Goal: Check status: Check status

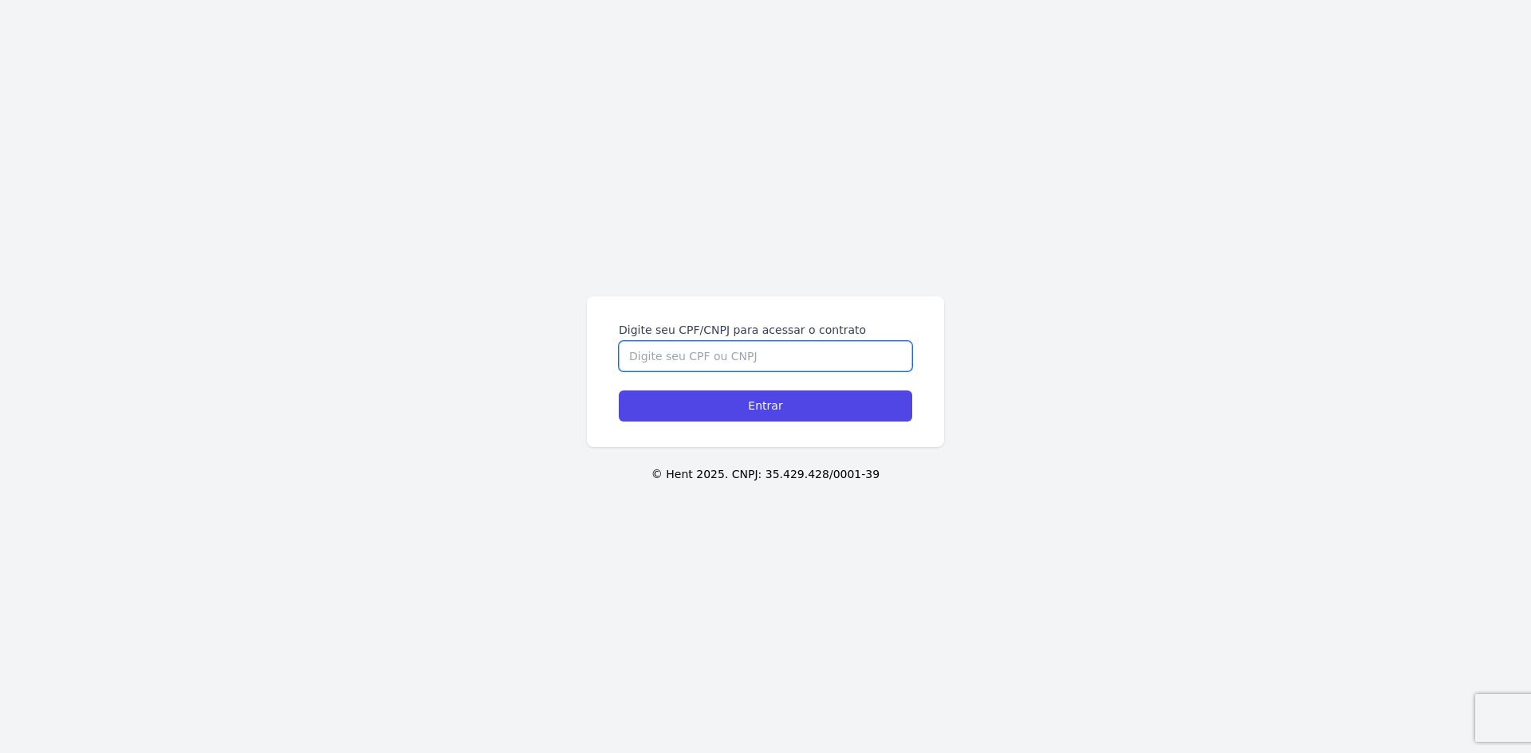
click at [724, 367] on input "Digite seu CPF/CNPJ para acessar o contrato" at bounding box center [765, 356] width 293 height 30
type input "46495450800"
click at [619, 391] on input "Entrar" at bounding box center [765, 406] width 293 height 31
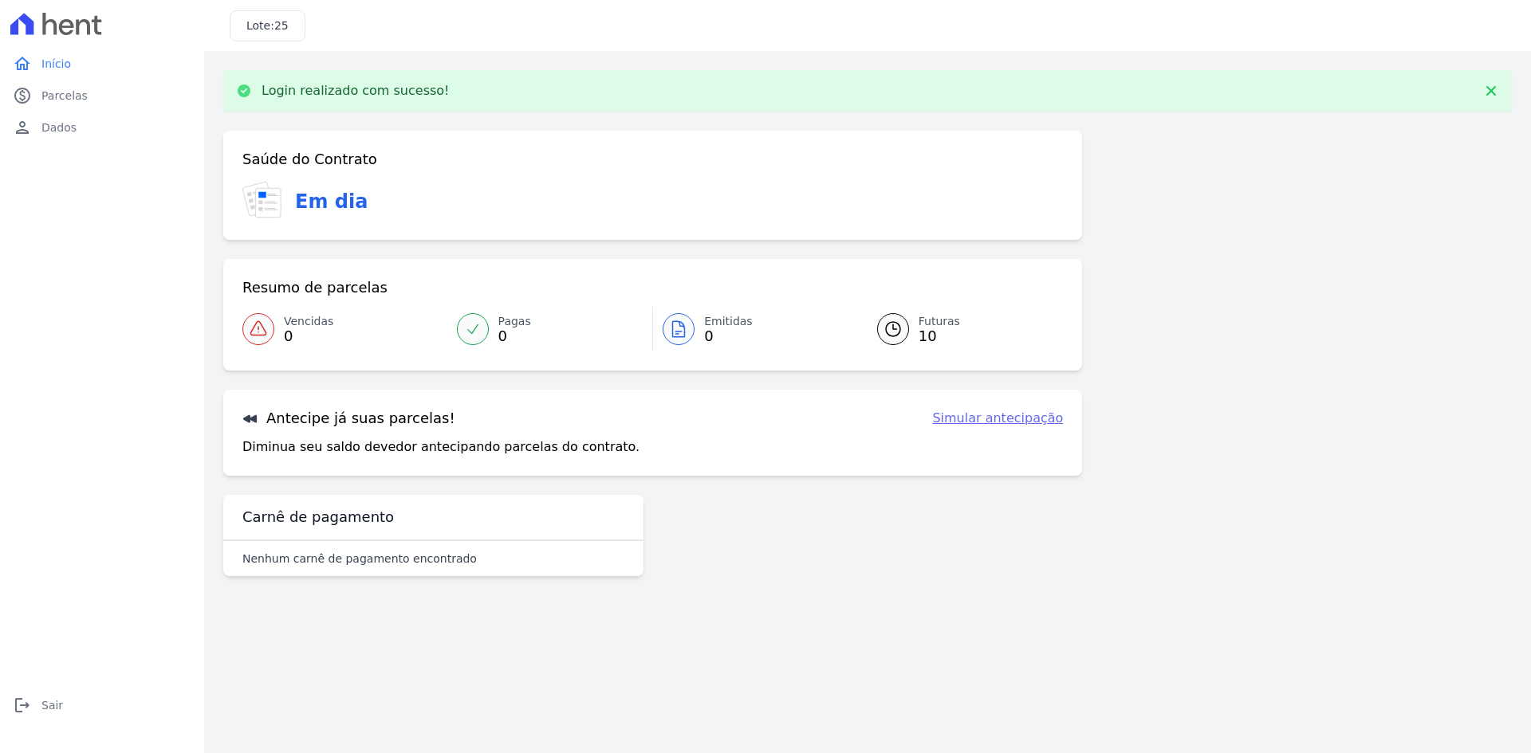
click at [928, 331] on span "10" at bounding box center [939, 336] width 41 height 13
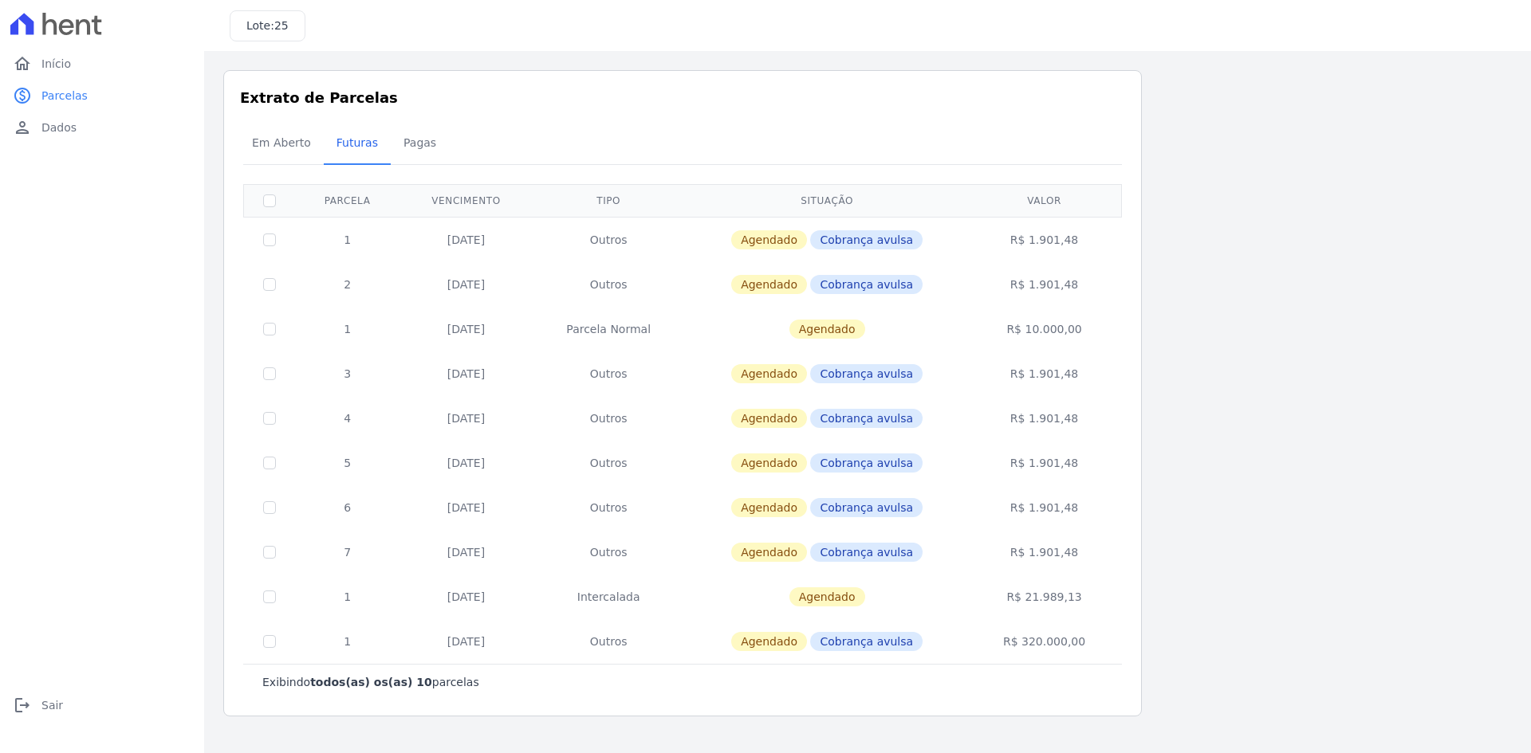
click at [277, 239] on td at bounding box center [270, 239] width 52 height 45
click at [268, 238] on input "checkbox" at bounding box center [269, 240] width 13 height 13
checkbox input "true"
click at [268, 283] on input "checkbox" at bounding box center [269, 284] width 13 height 13
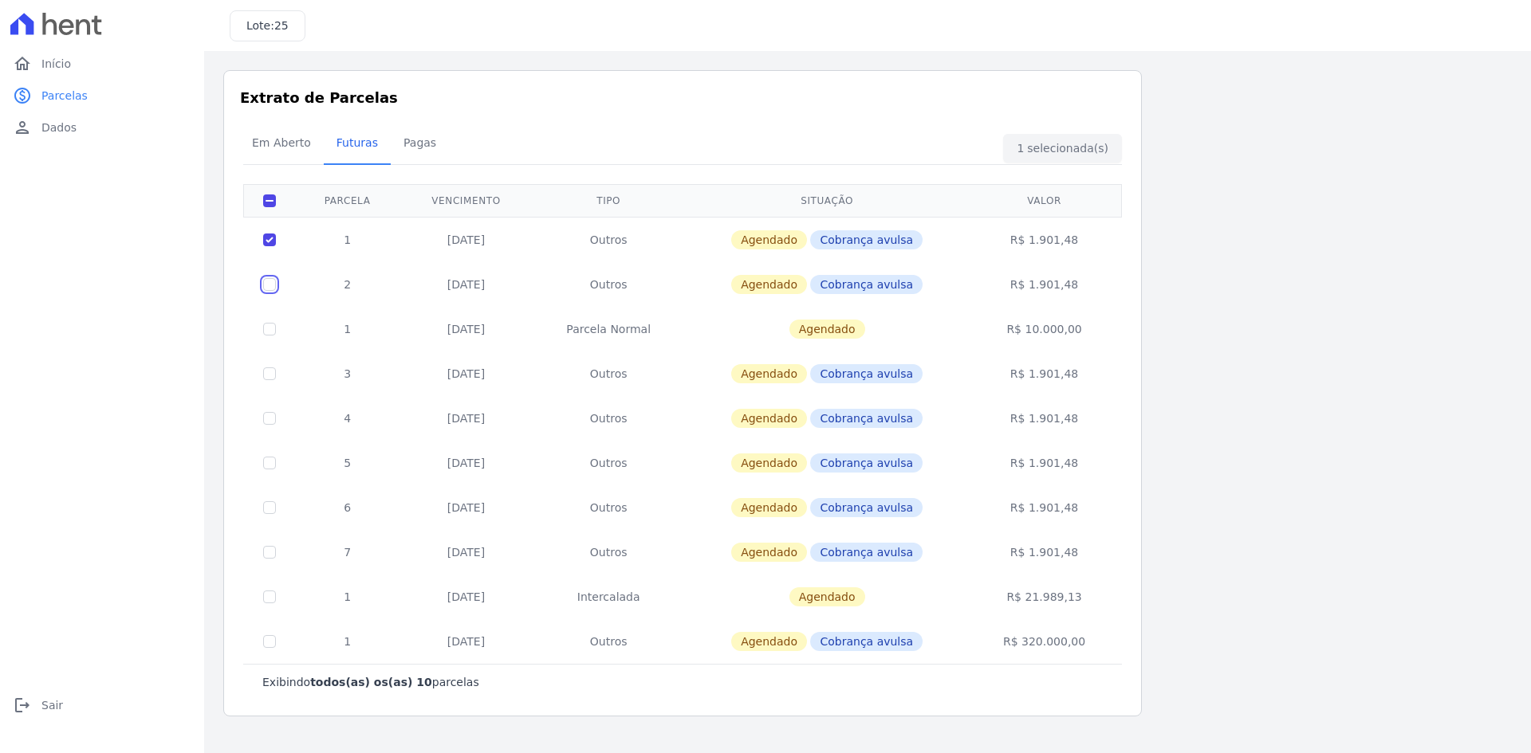
checkbox input "true"
click at [272, 376] on input "checkbox" at bounding box center [269, 374] width 13 height 13
checkbox input "true"
click at [274, 422] on input "checkbox" at bounding box center [269, 418] width 13 height 13
checkbox input "true"
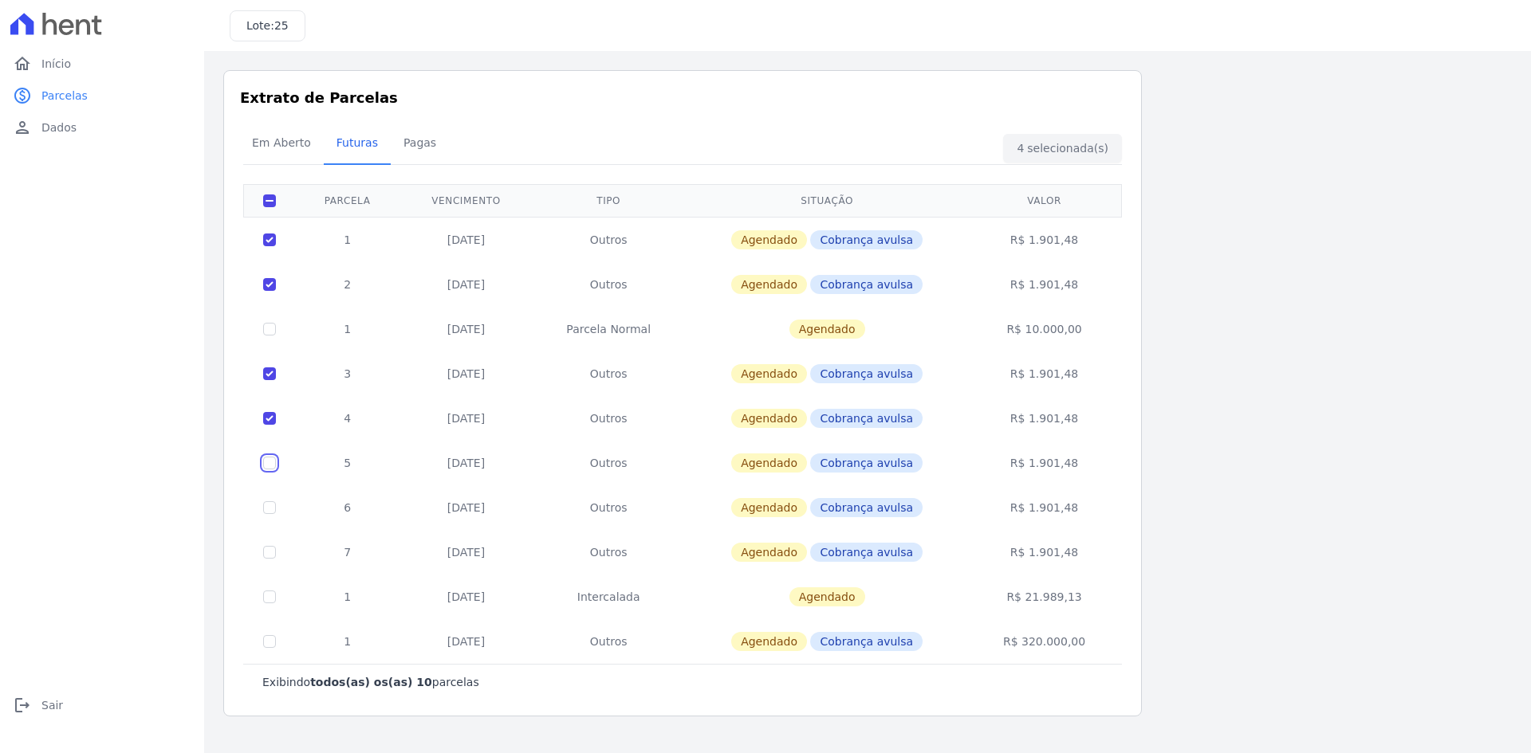
click at [271, 460] on input "checkbox" at bounding box center [269, 463] width 13 height 13
checkbox input "true"
click at [270, 506] on input "checkbox" at bounding box center [269, 508] width 13 height 13
checkbox input "true"
click at [281, 553] on td at bounding box center [270, 552] width 52 height 45
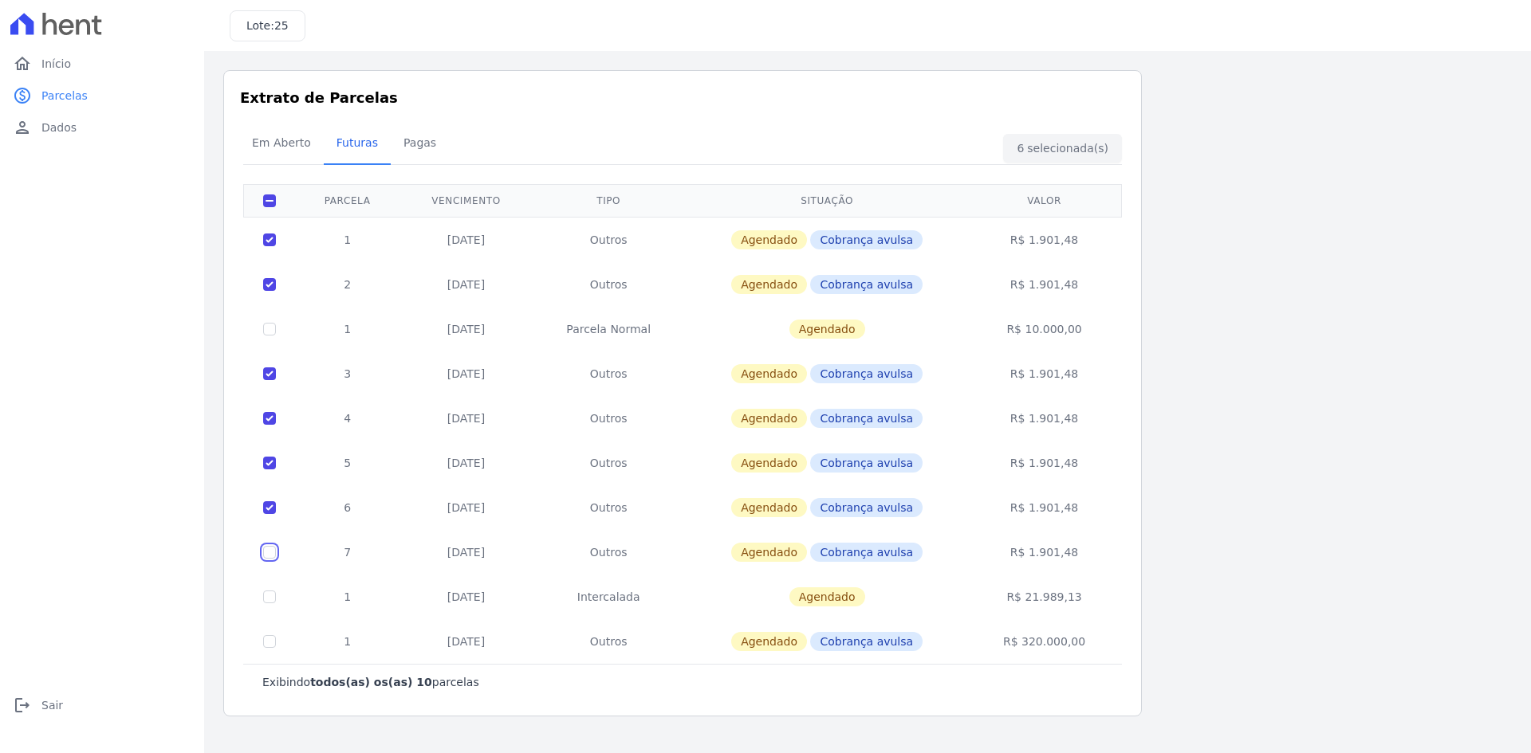
click at [270, 552] on input "checkbox" at bounding box center [269, 552] width 13 height 13
checkbox input "true"
click at [278, 553] on td at bounding box center [270, 552] width 52 height 45
click at [268, 512] on input "checkbox" at bounding box center [269, 508] width 13 height 13
checkbox input "false"
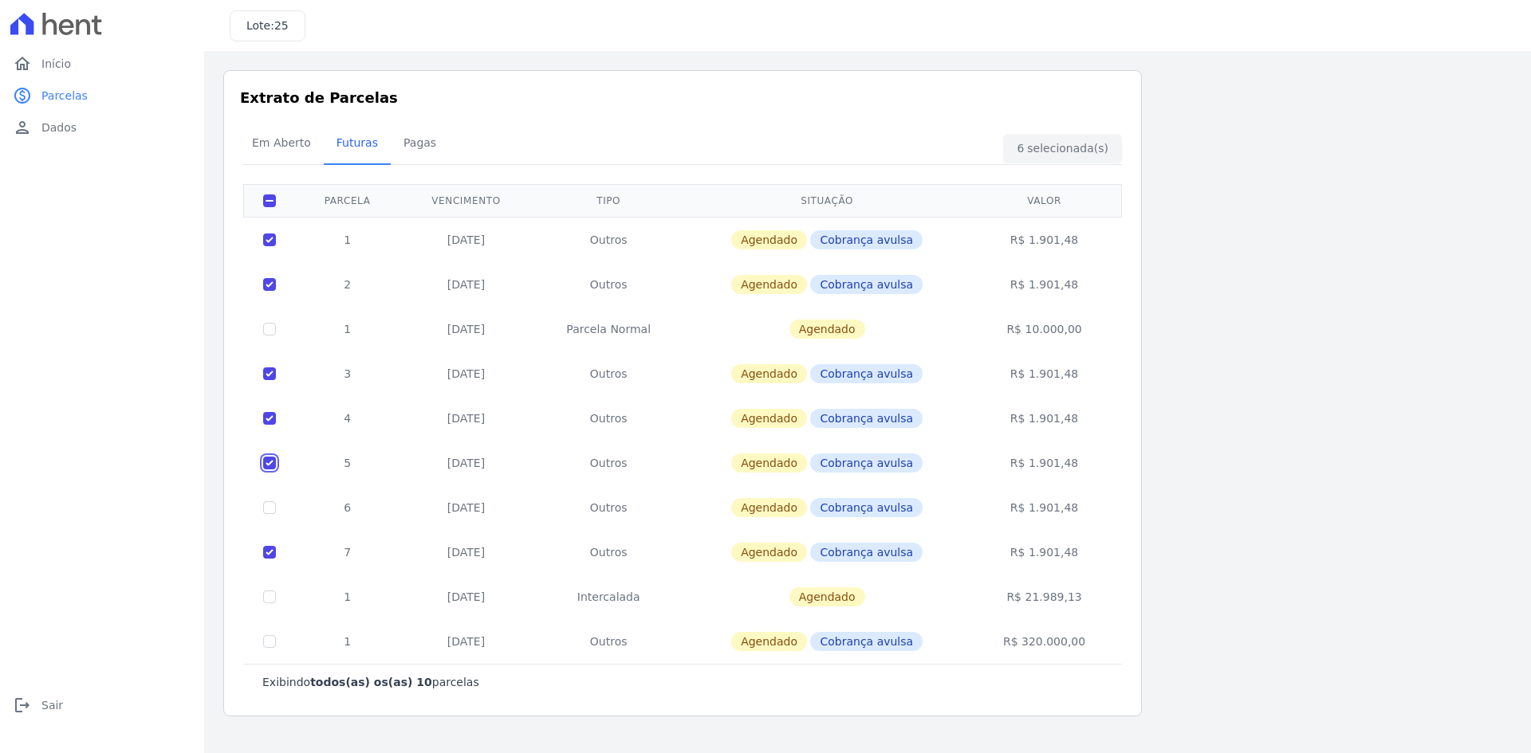
click at [272, 458] on input "checkbox" at bounding box center [269, 463] width 13 height 13
checkbox input "false"
click at [268, 420] on input "checkbox" at bounding box center [269, 418] width 13 height 13
checkbox input "false"
click at [272, 371] on input "checkbox" at bounding box center [269, 374] width 13 height 13
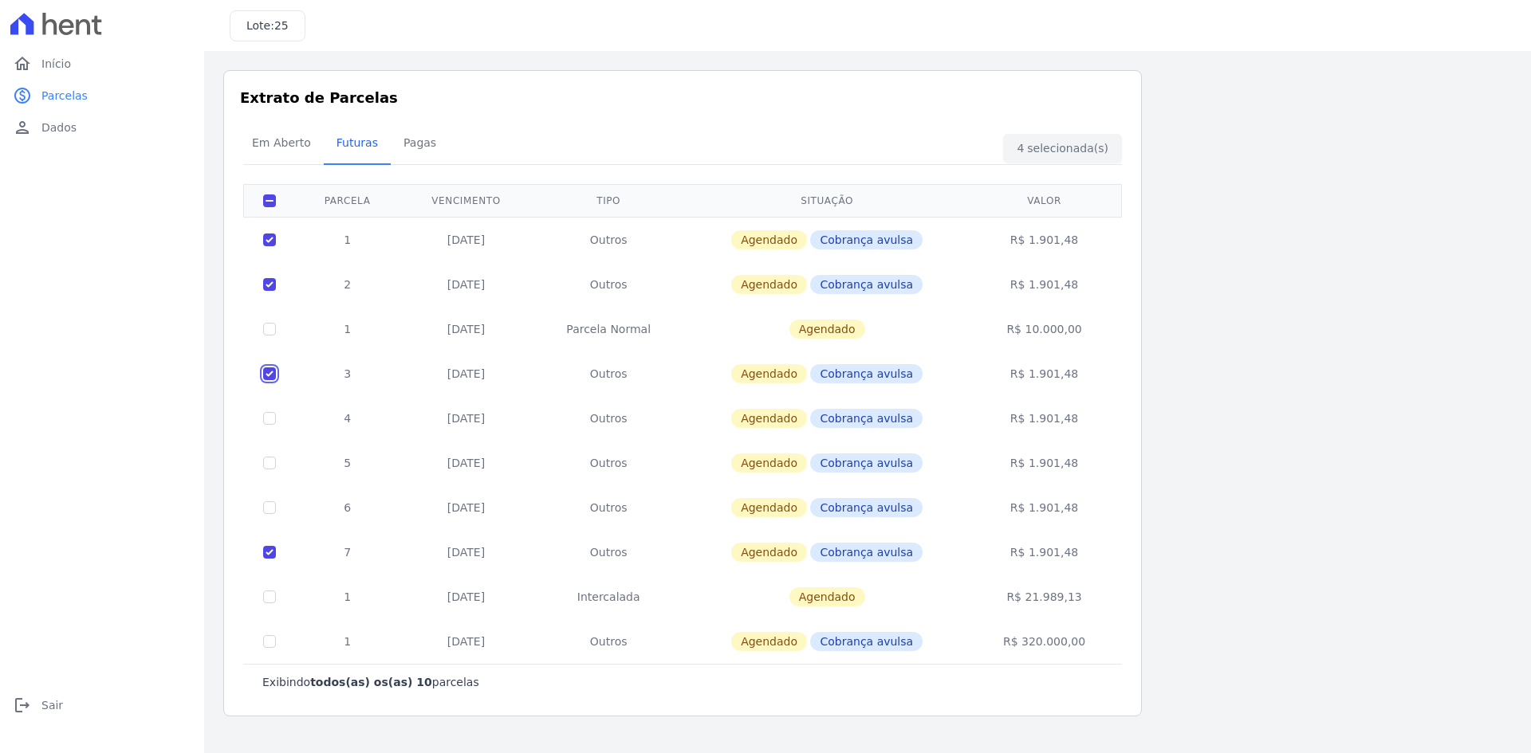
checkbox input "false"
click at [270, 284] on input "checkbox" at bounding box center [269, 284] width 13 height 13
checkbox input "false"
click at [276, 242] on td at bounding box center [270, 239] width 52 height 45
click at [270, 553] on input "checkbox" at bounding box center [269, 552] width 13 height 13
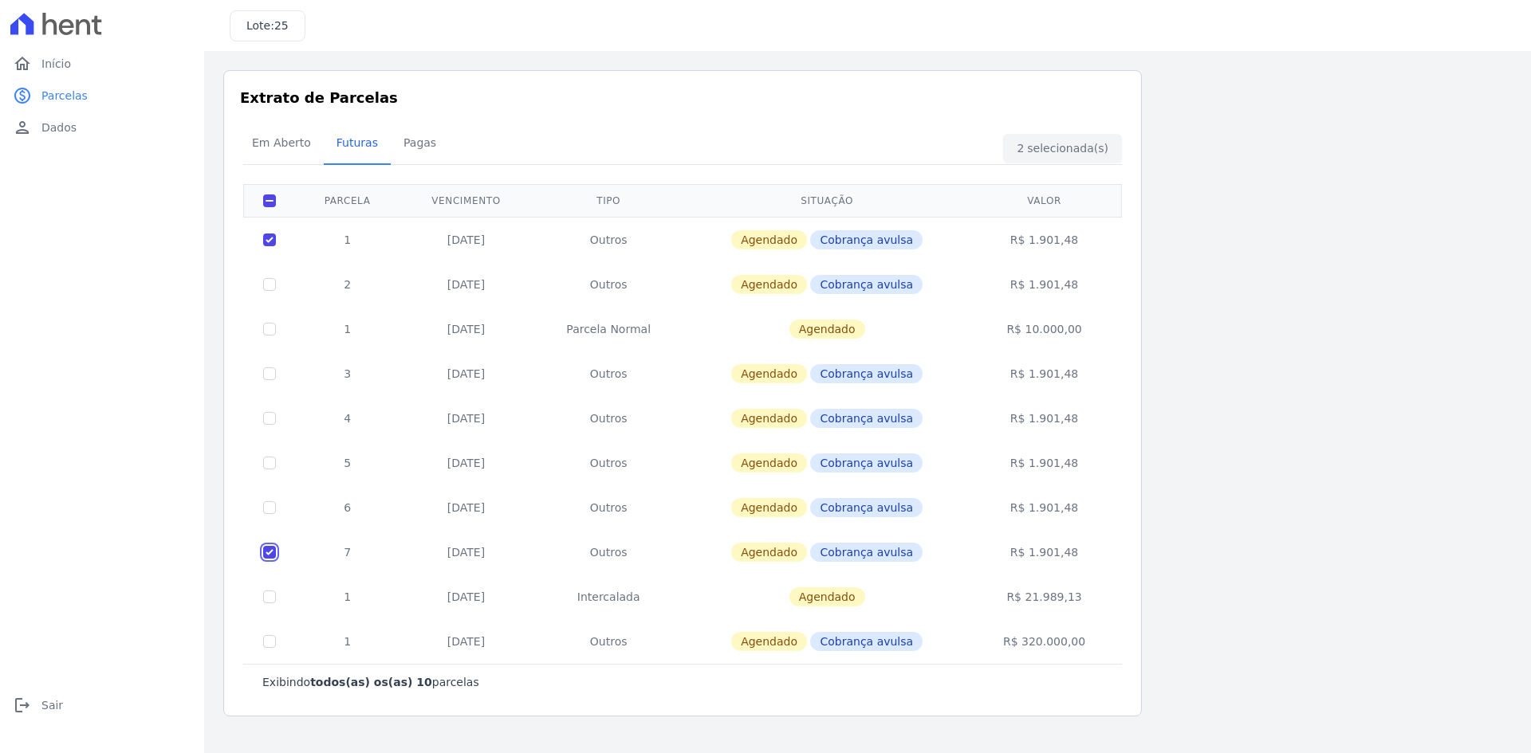
checkbox input "false"
click at [264, 242] on input "checkbox" at bounding box center [269, 240] width 13 height 13
checkbox input "false"
